Goal: Find specific page/section: Find specific page/section

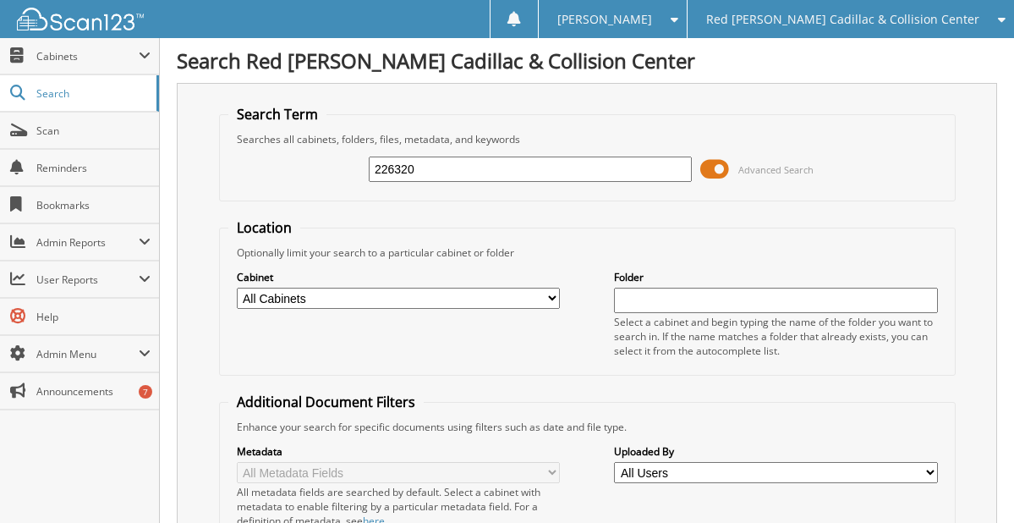
scroll to position [691, 0]
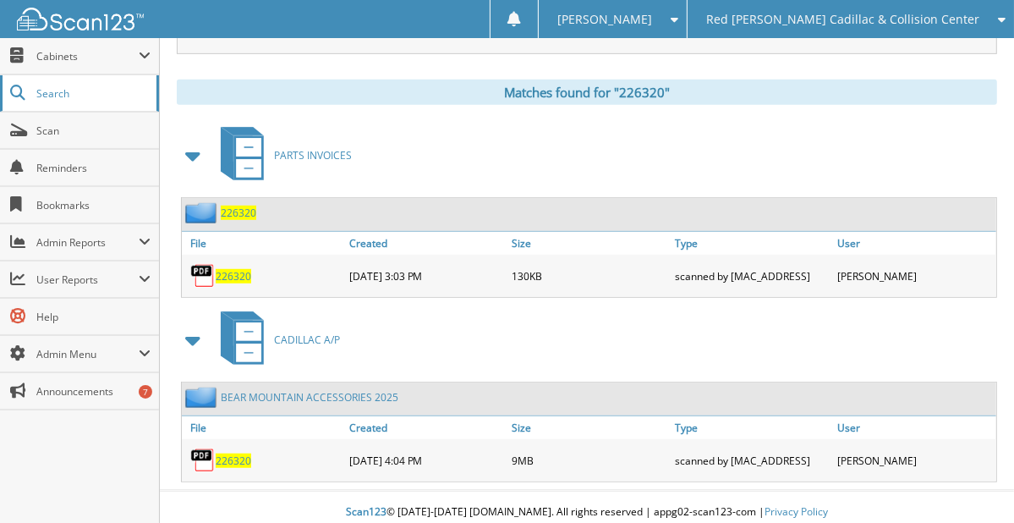
click at [54, 92] on span "Search" at bounding box center [92, 93] width 112 height 14
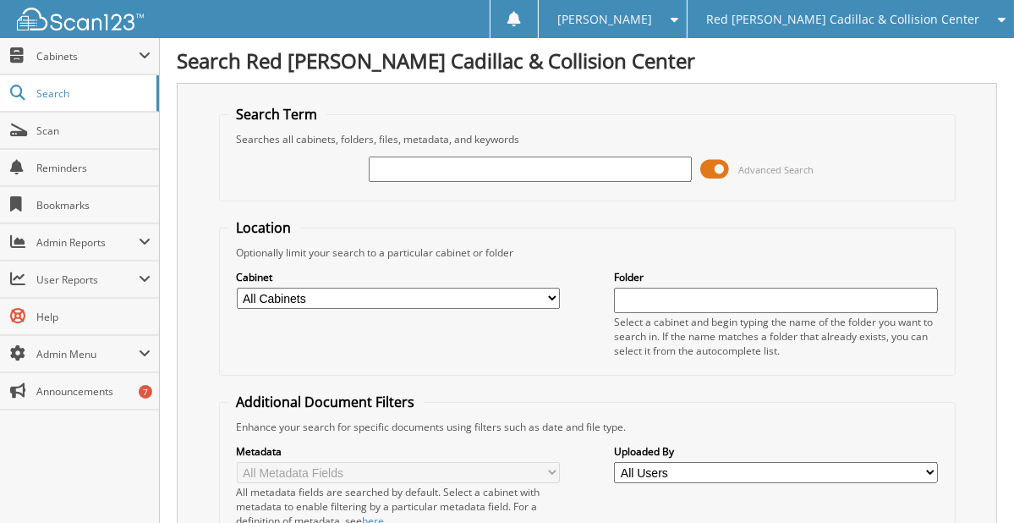
click at [447, 167] on input "text" at bounding box center [530, 168] width 323 height 25
type input "221935"
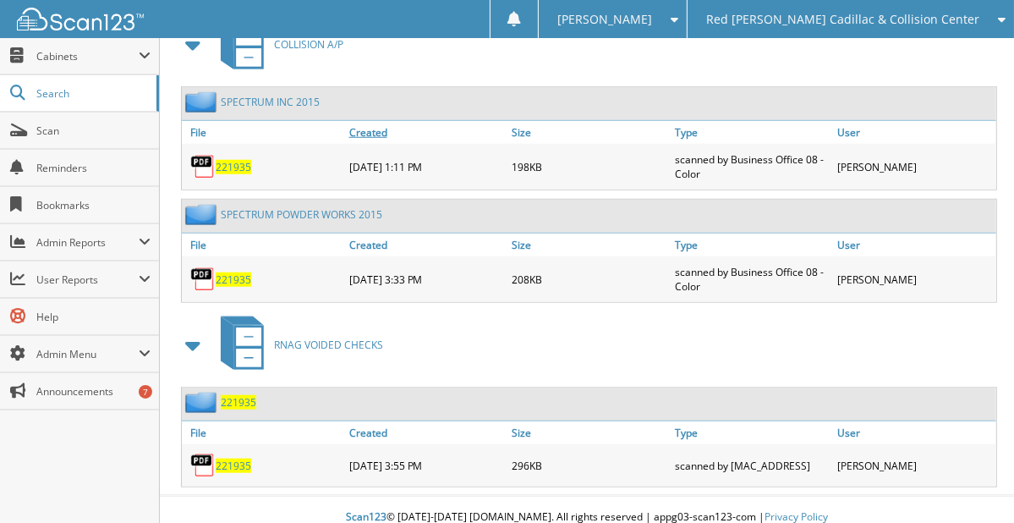
scroll to position [990, 0]
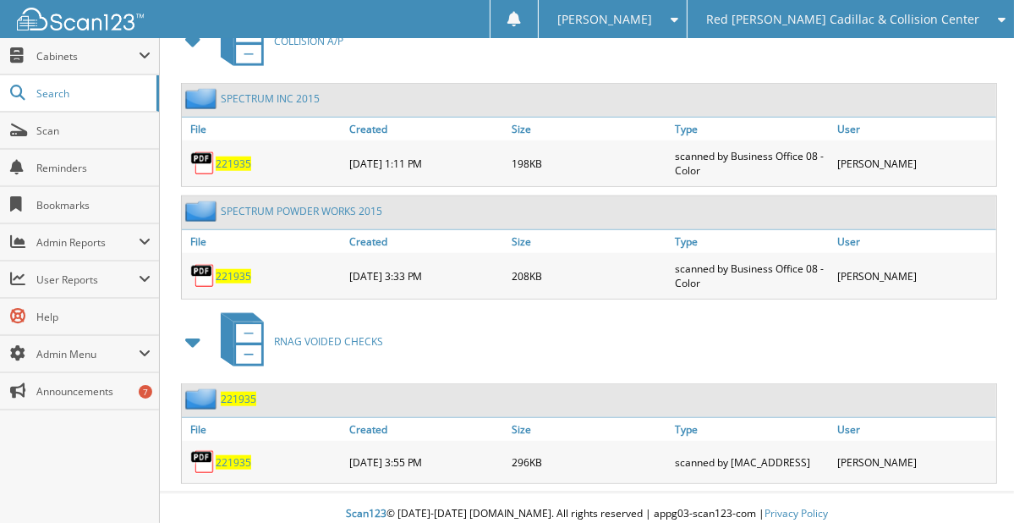
click at [243, 455] on span "221935" at bounding box center [234, 462] width 36 height 14
